Goal: Find specific page/section: Find specific page/section

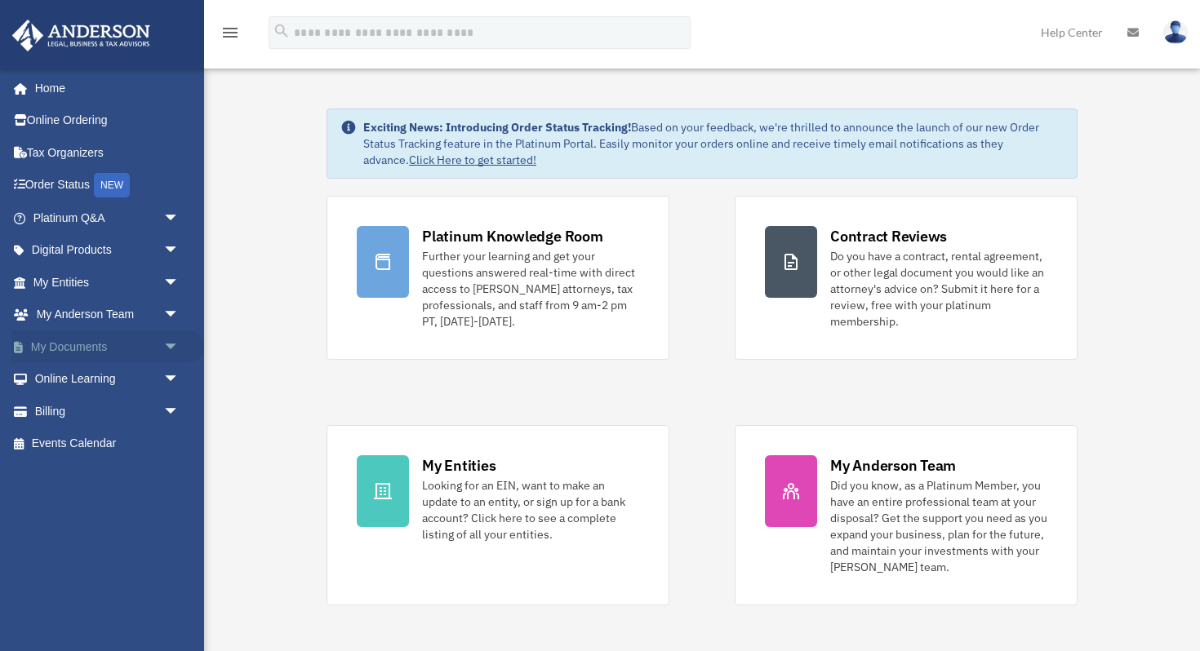
click at [167, 345] on span "arrow_drop_down" at bounding box center [179, 347] width 33 height 33
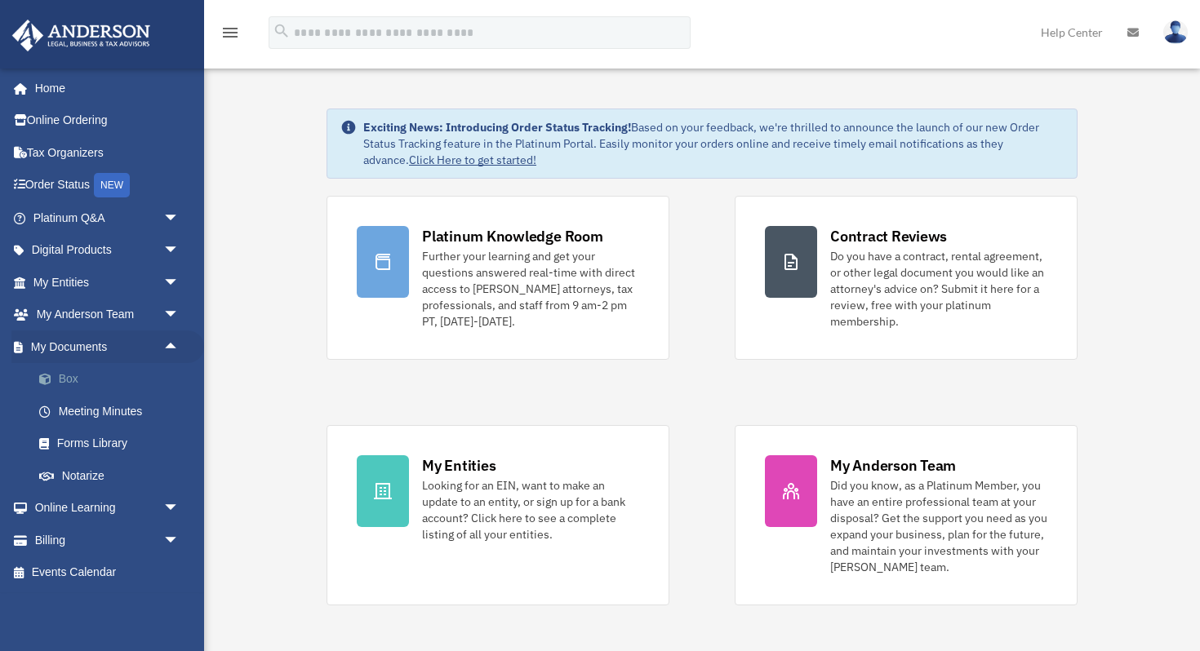
click at [79, 381] on link "Box" at bounding box center [113, 379] width 181 height 33
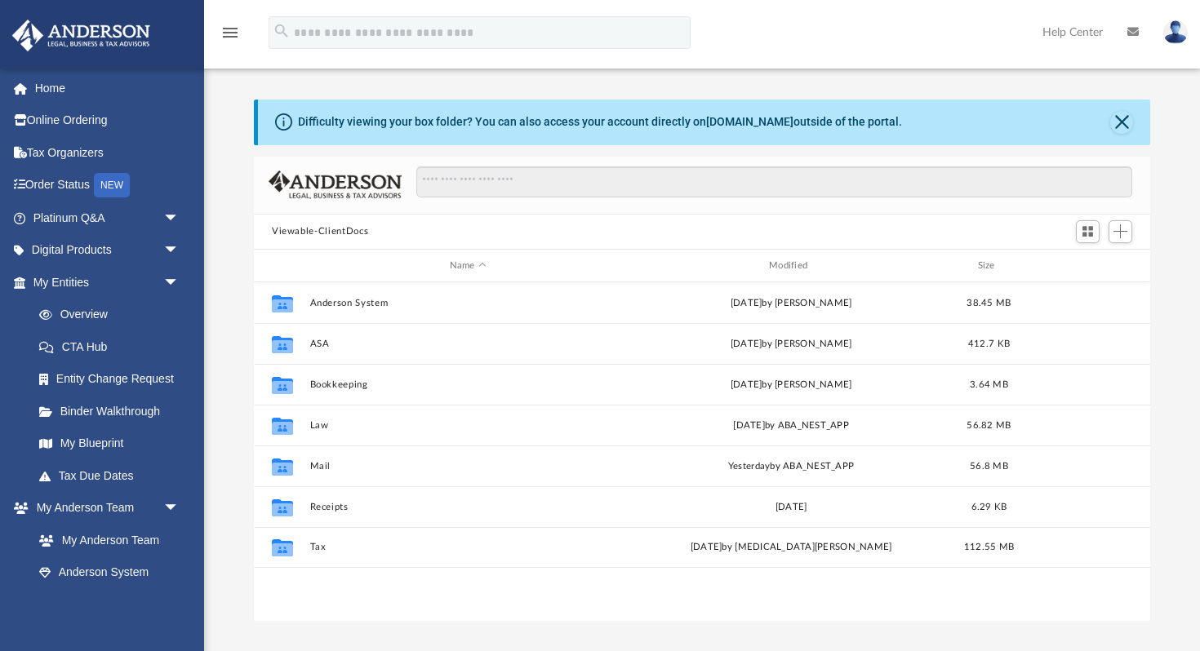
scroll to position [371, 896]
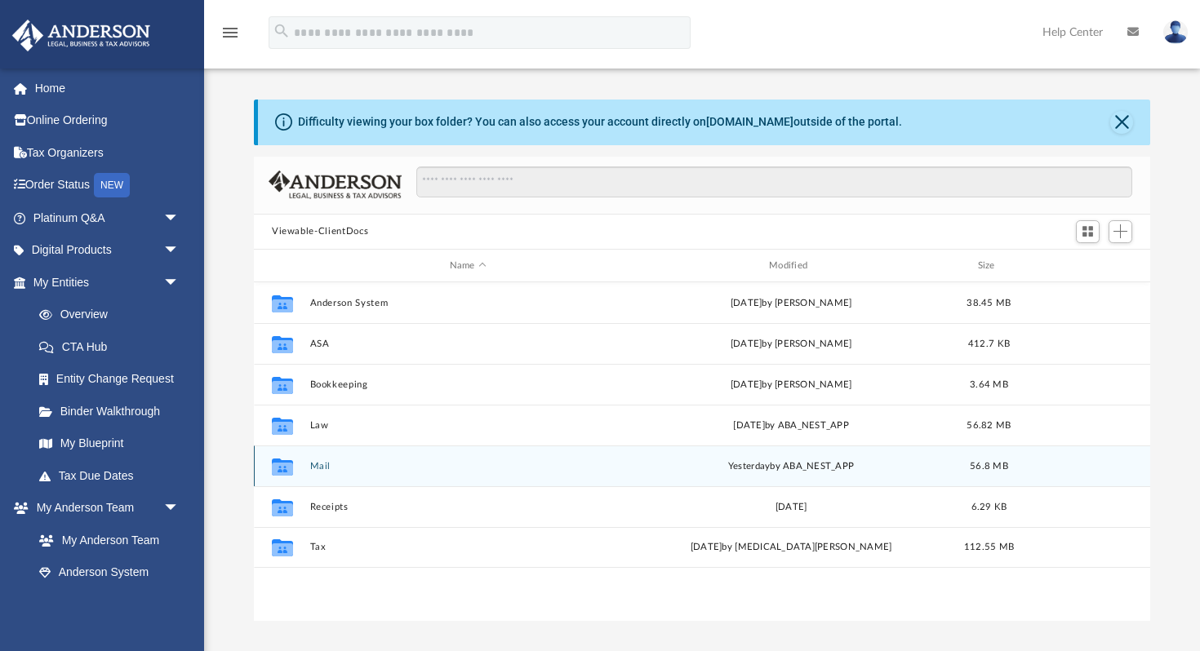
click at [317, 465] on button "Mail" at bounding box center [468, 466] width 316 height 11
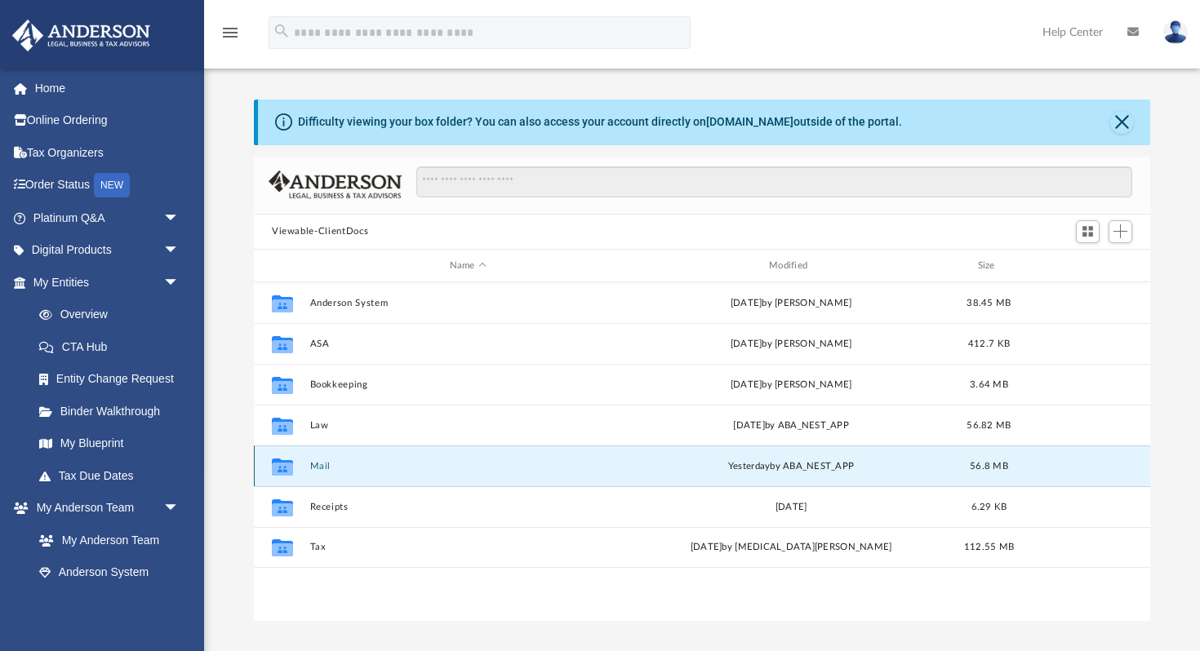
click at [317, 465] on button "Mail" at bounding box center [468, 466] width 316 height 11
click at [327, 465] on button "Mail" at bounding box center [468, 466] width 316 height 11
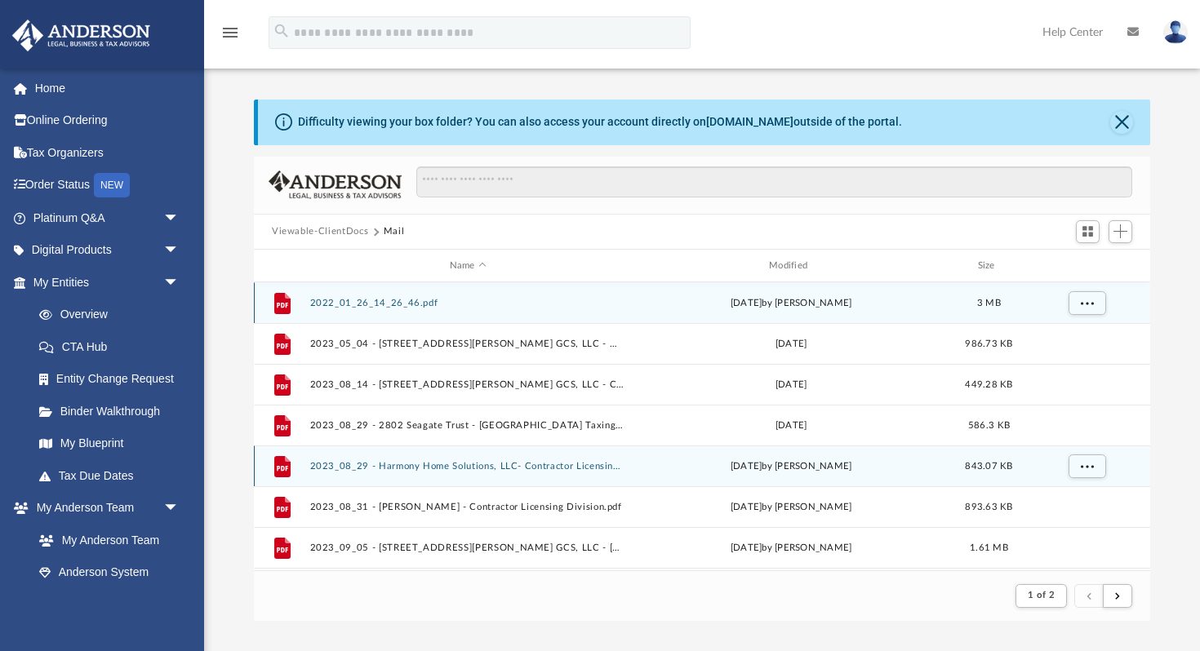
scroll to position [1, 1]
